Goal: Information Seeking & Learning: Learn about a topic

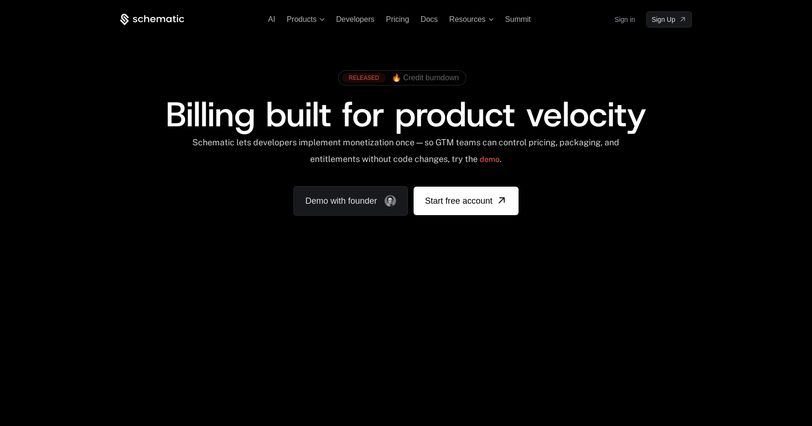
click at [408, 20] on span "Pricing" at bounding box center [397, 19] width 23 height 8
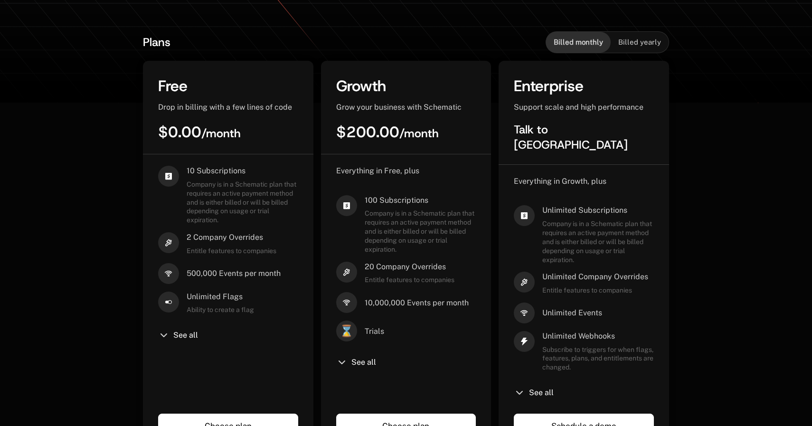
scroll to position [211, 0]
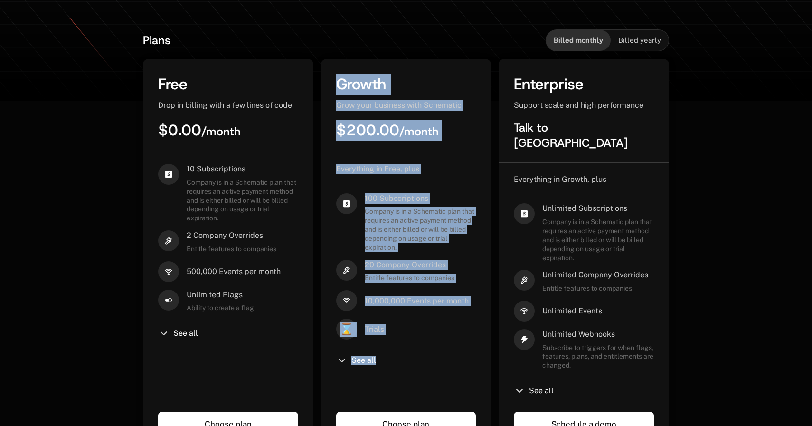
drag, startPoint x: 399, startPoint y: 62, endPoint x: 461, endPoint y: 362, distance: 307.1
click at [461, 362] on div "Growth Grow your business with Schematic $200.00 / month Everything in Free, pl…" at bounding box center [406, 255] width 171 height 393
click at [462, 362] on div "See all" at bounding box center [406, 360] width 140 height 11
drag, startPoint x: 485, startPoint y: 368, endPoint x: 439, endPoint y: 102, distance: 270.4
click at [439, 102] on div "Growth Grow your business with Schematic $200.00 / month Everything in Free, pl…" at bounding box center [406, 255] width 171 height 393
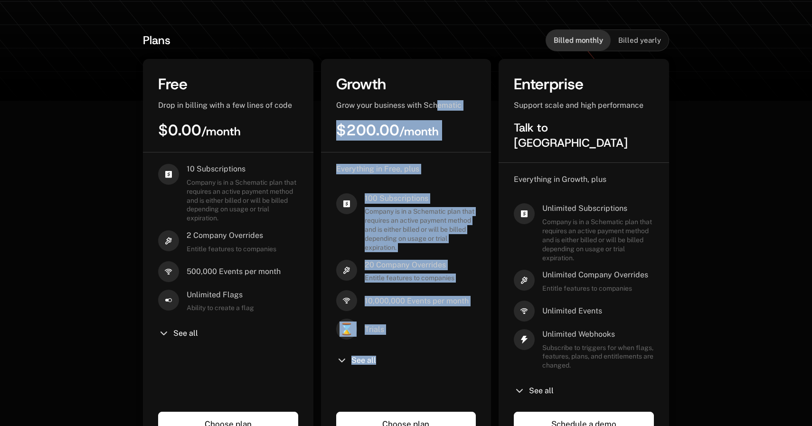
click at [439, 102] on span "Grow your business with Schematic" at bounding box center [398, 105] width 125 height 9
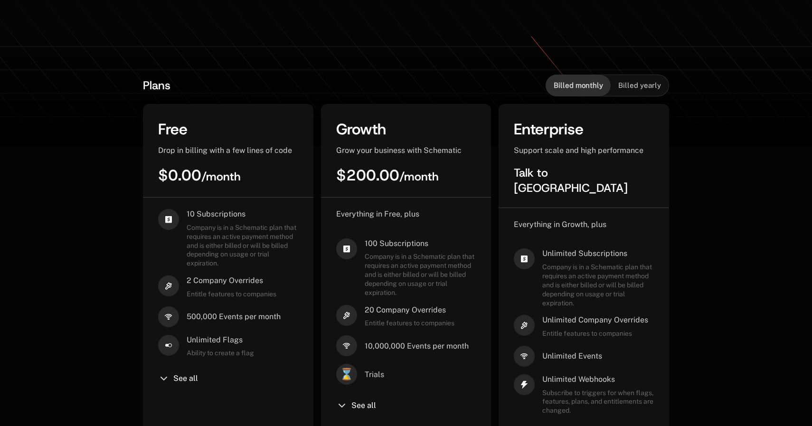
scroll to position [137, 0]
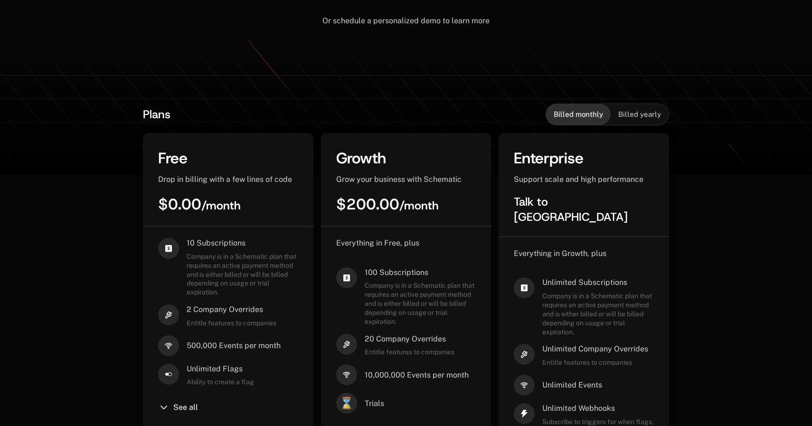
click at [643, 114] on span "Billed yearly" at bounding box center [640, 115] width 43 height 10
click at [580, 114] on span "Billed monthly" at bounding box center [578, 115] width 49 height 10
